Goal: Task Accomplishment & Management: Manage account settings

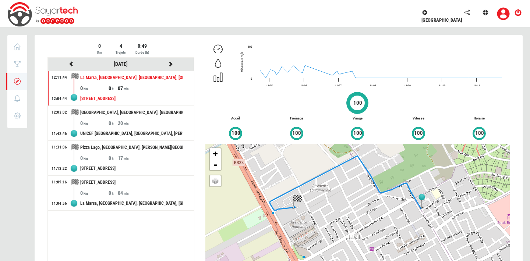
click at [43, 15] on link at bounding box center [48, 14] width 83 height 28
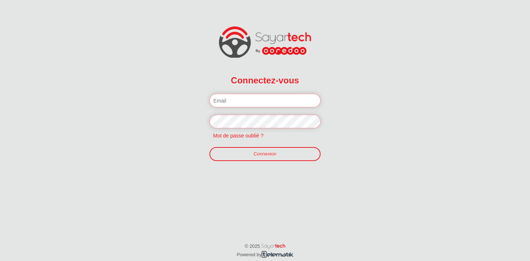
type input "[EMAIL_ADDRESS][DOMAIN_NAME]"
click at [252, 151] on link "Connexion" at bounding box center [264, 154] width 111 height 14
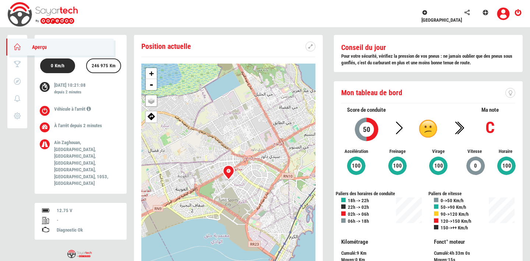
click at [21, 44] on icon at bounding box center [17, 46] width 8 height 5
